Goal: Information Seeking & Learning: Find specific fact

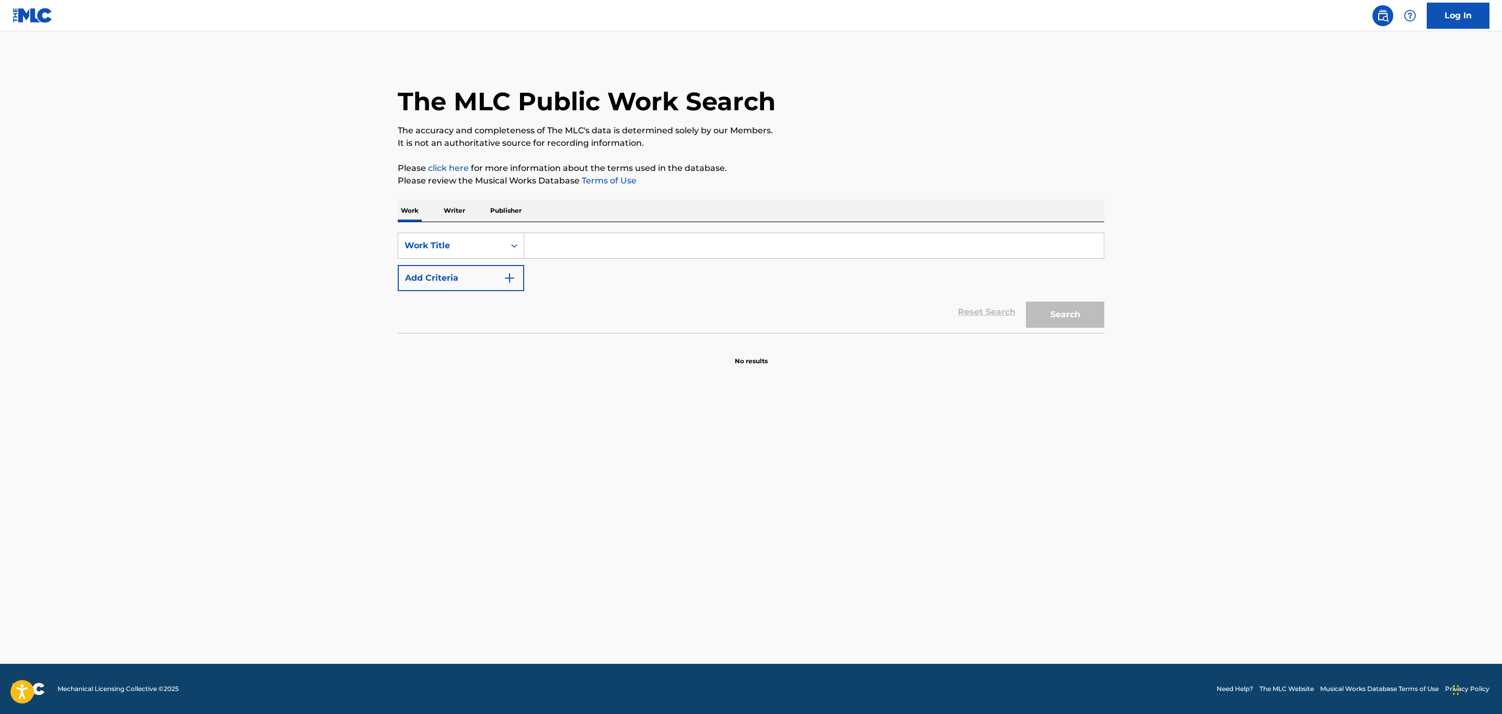
click at [595, 241] on input "Search Form" at bounding box center [814, 245] width 580 height 25
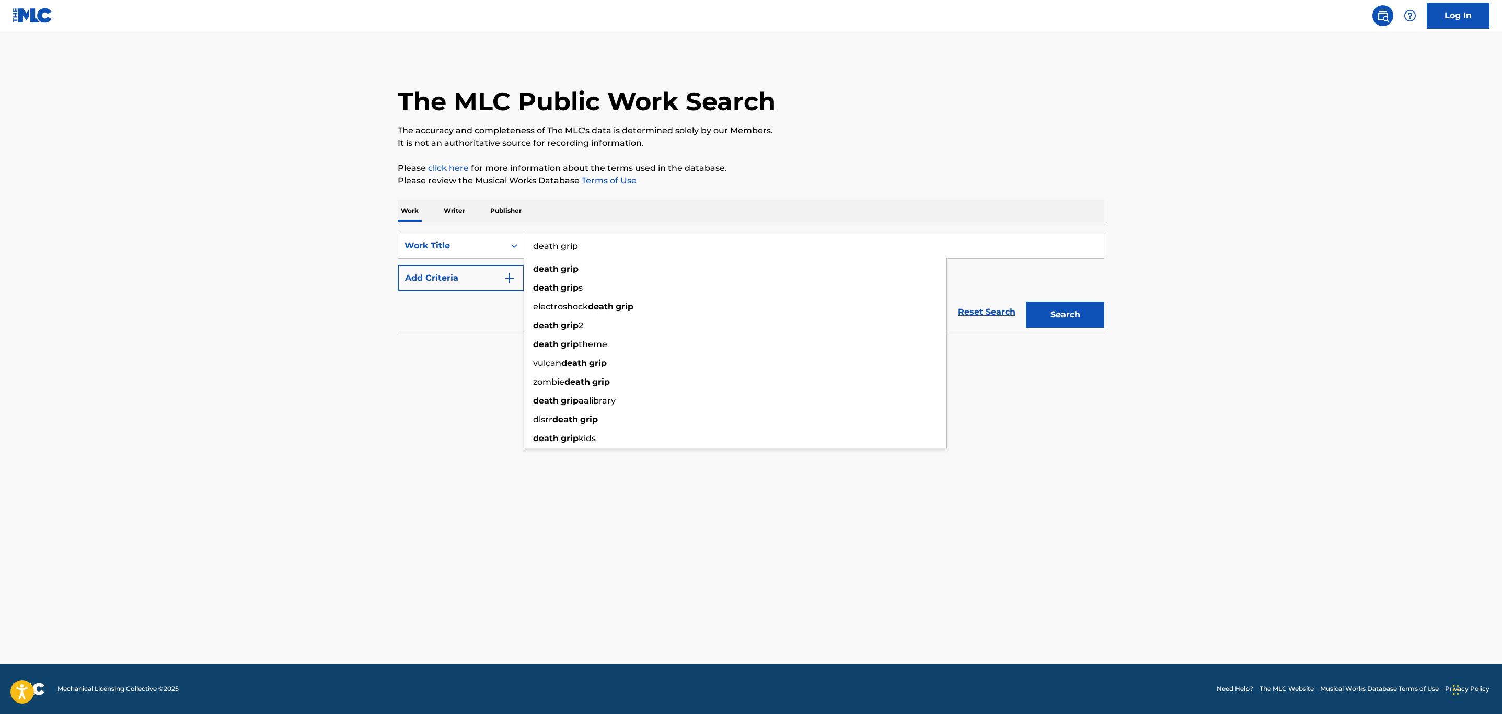
type input "death grip"
click at [511, 269] on button "Add Criteria" at bounding box center [461, 278] width 126 height 26
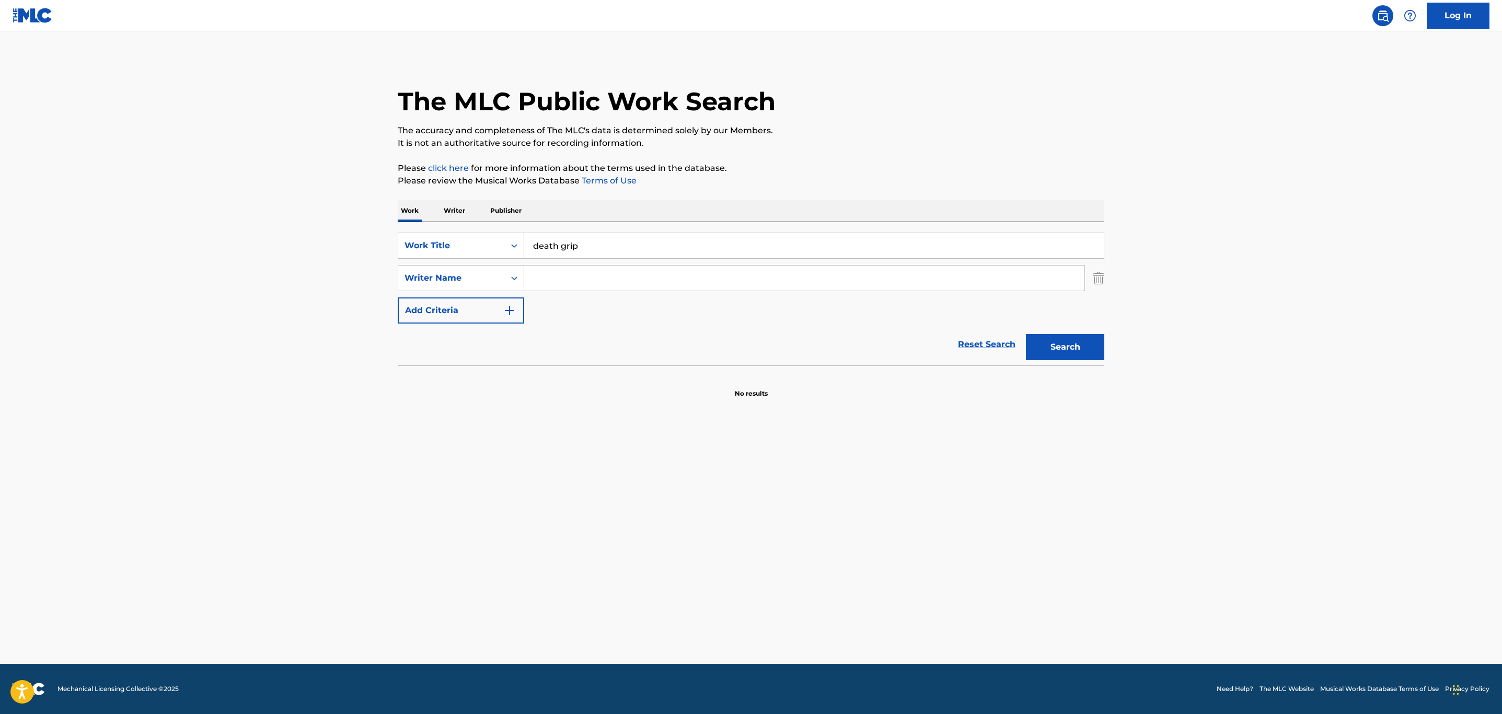
click at [546, 278] on input "Search Form" at bounding box center [804, 277] width 560 height 25
type input "jones"
click at [1026, 334] on button "Search" at bounding box center [1065, 347] width 78 height 26
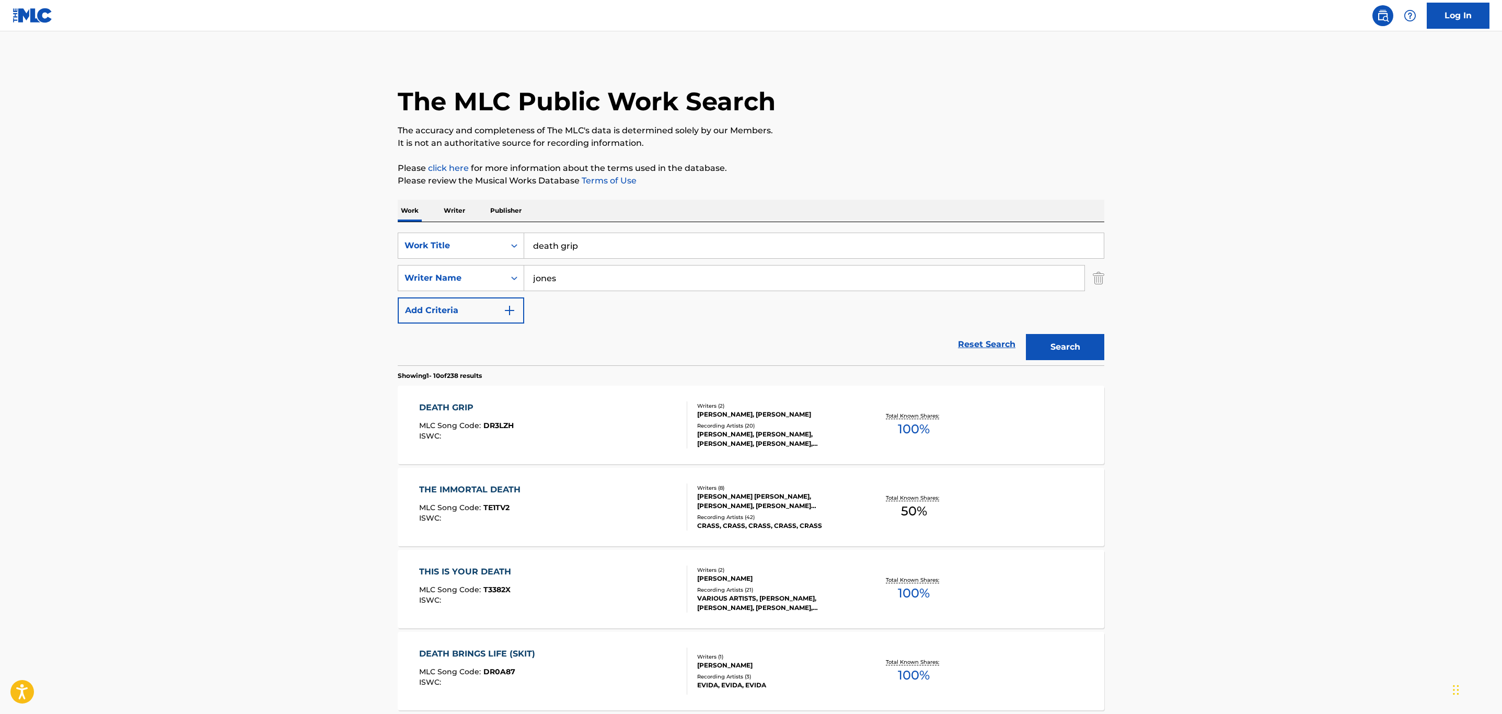
click at [625, 427] on div "DEATH GRIP MLC Song Code : DR3LZH ISWC :" at bounding box center [553, 424] width 269 height 47
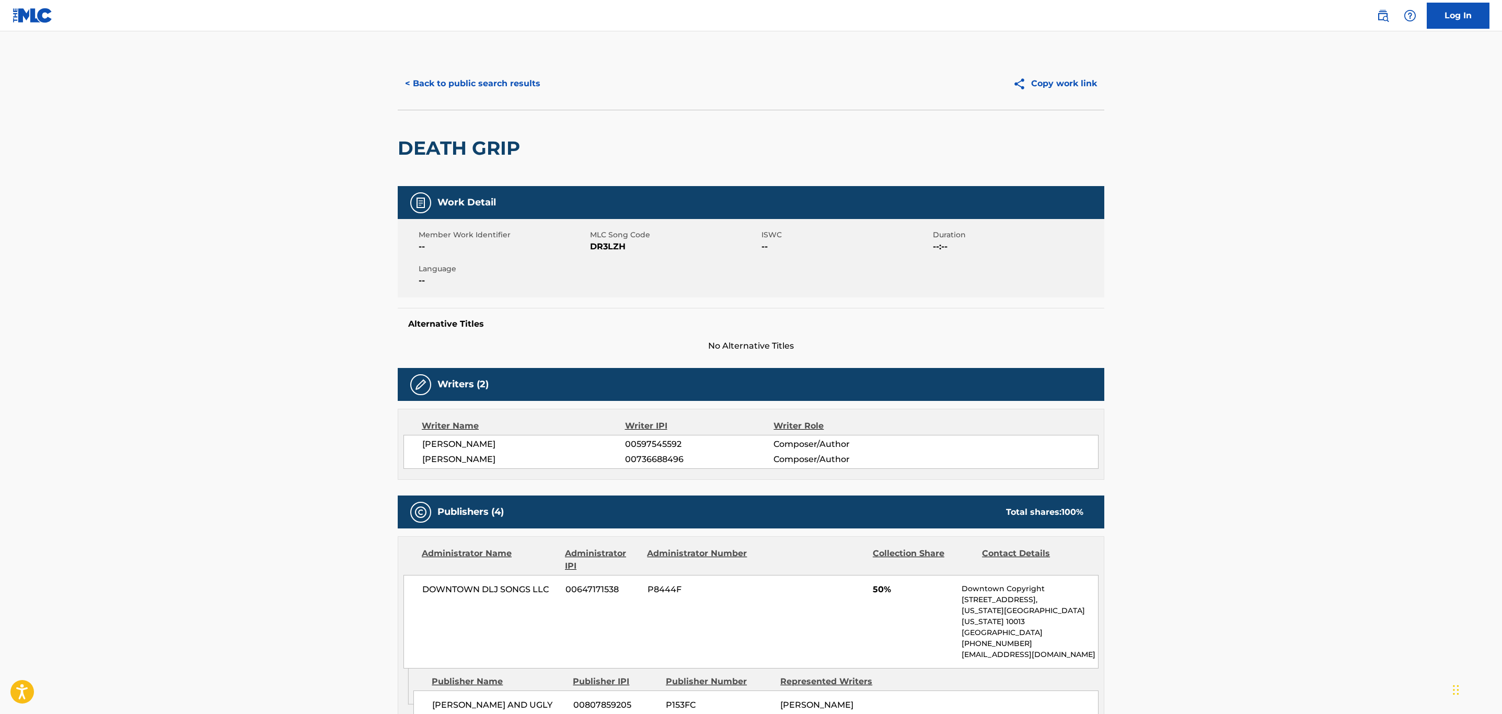
click at [513, 76] on button "< Back to public search results" at bounding box center [473, 84] width 150 height 26
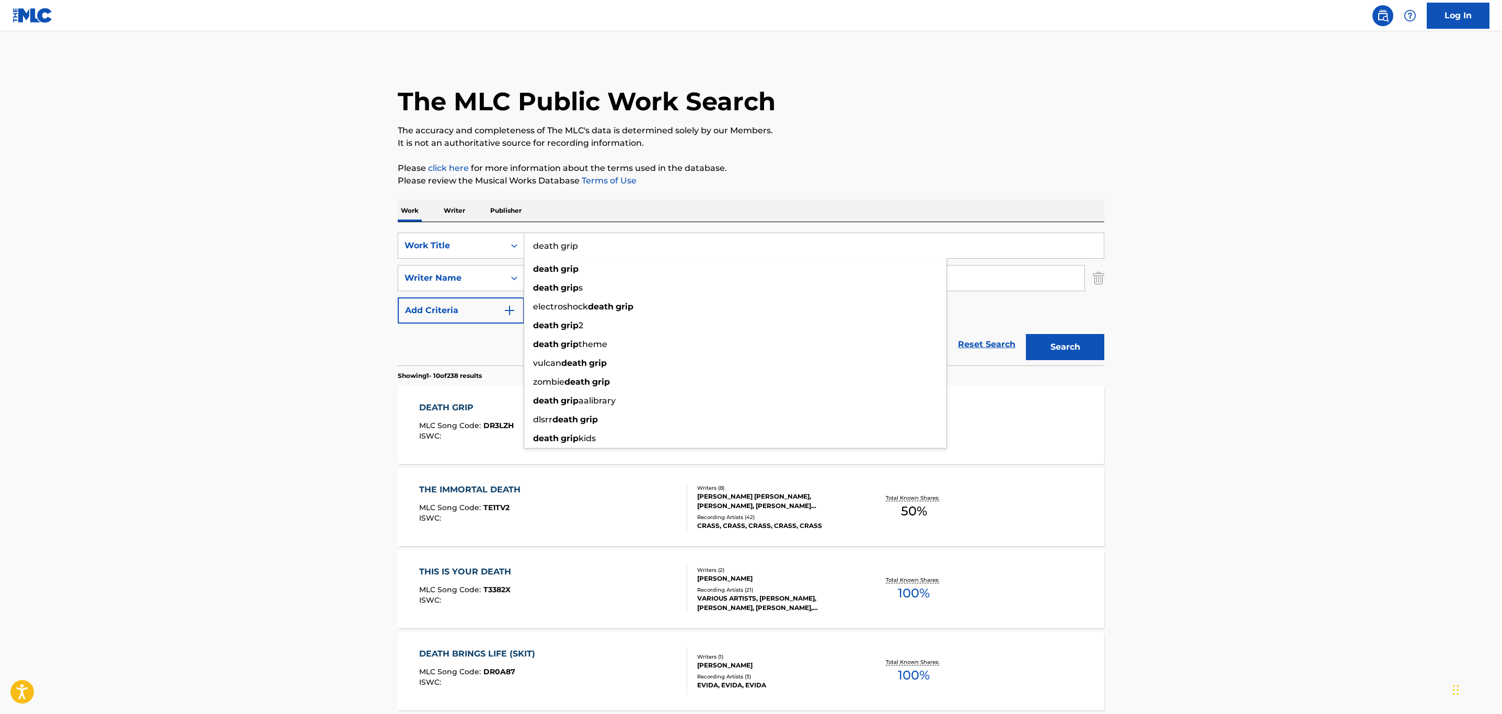
drag, startPoint x: 648, startPoint y: 247, endPoint x: 375, endPoint y: 248, distance: 273.3
click at [375, 248] on main "The MLC Public Work Search The accuracy and completeness of The MLC's data is d…" at bounding box center [751, 646] width 1502 height 1230
type input "heavyweight"
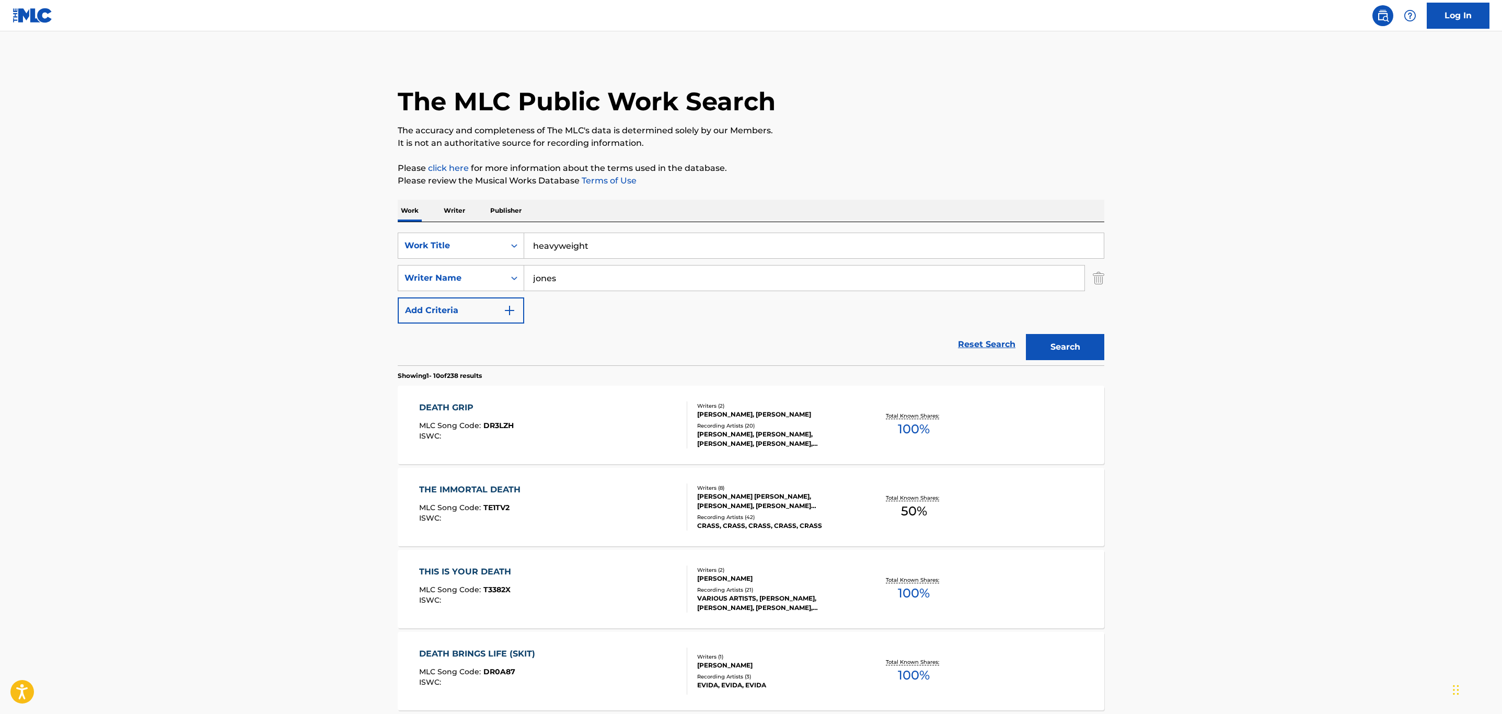
click at [267, 175] on main "The MLC Public Work Search The accuracy and completeness of The MLC's data is d…" at bounding box center [751, 646] width 1502 height 1230
click at [1048, 342] on button "Search" at bounding box center [1065, 347] width 78 height 26
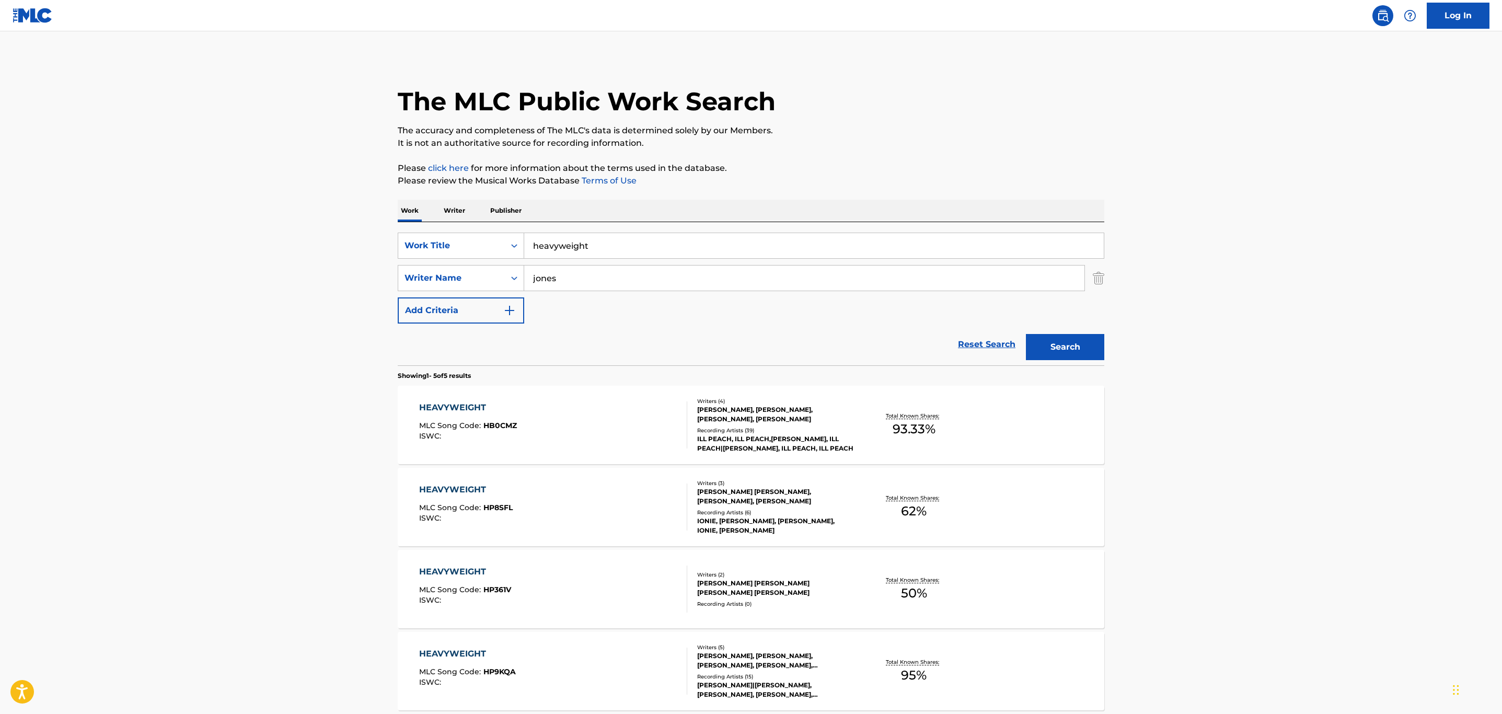
click at [612, 405] on div "HEAVYWEIGHT MLC Song Code : HB0CMZ ISWC :" at bounding box center [553, 424] width 269 height 47
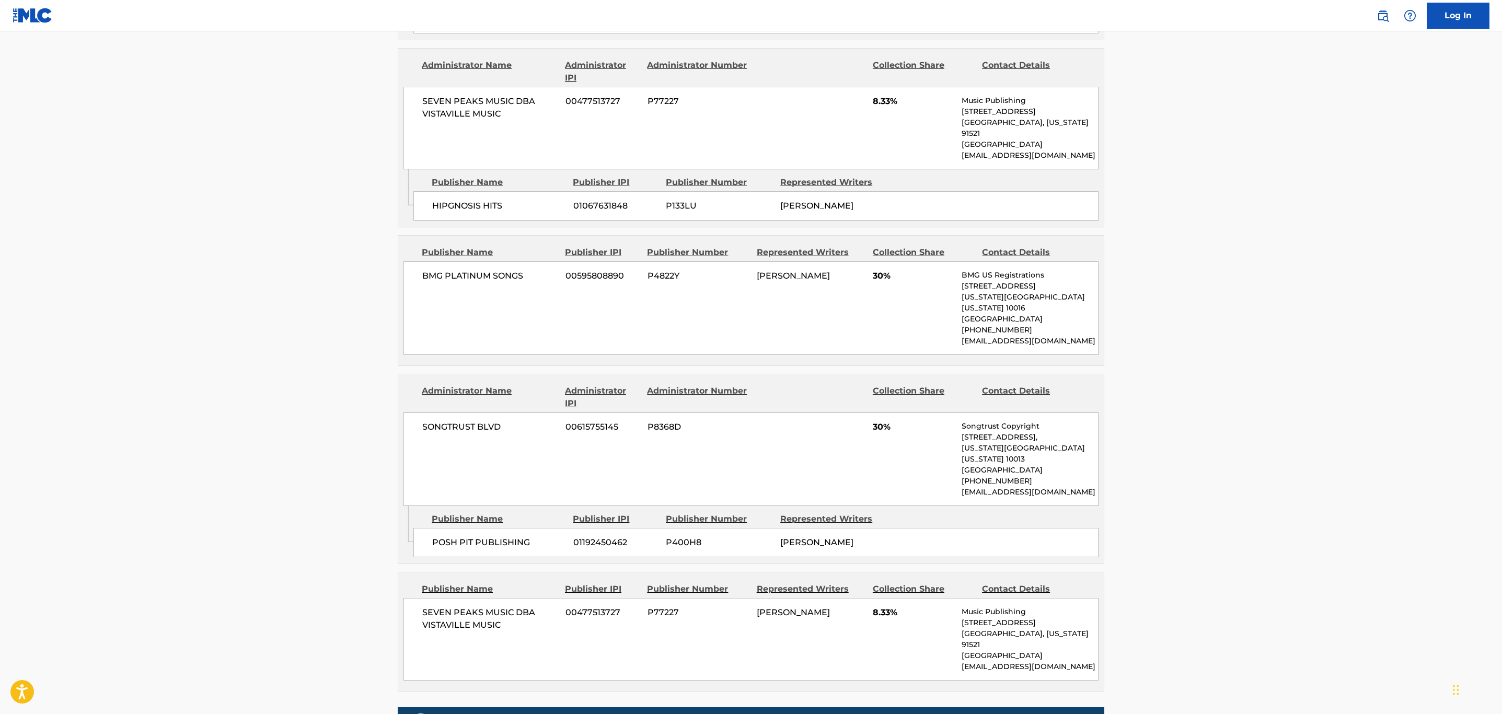
scroll to position [941, 0]
